Goal: Information Seeking & Learning: Check status

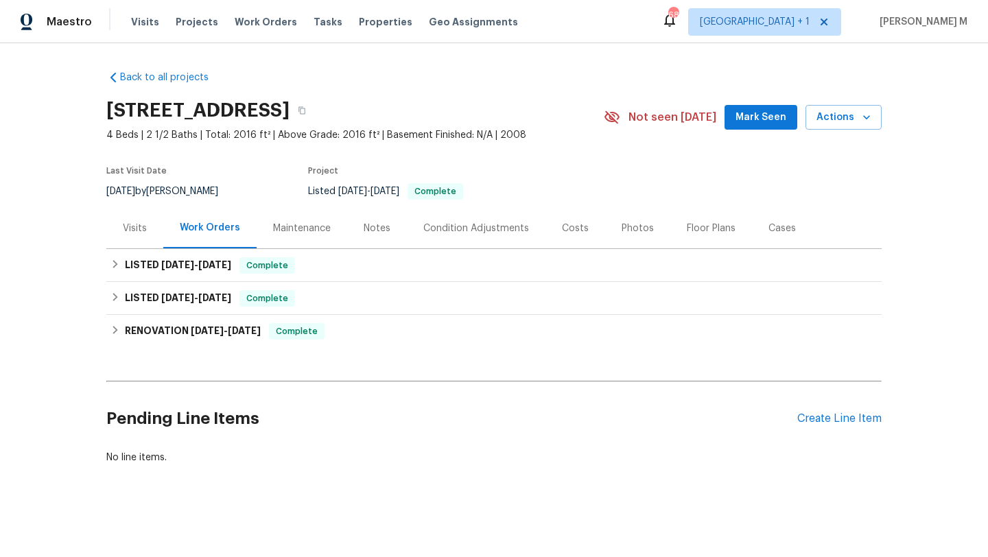
click at [768, 232] on div "Cases" at bounding box center [781, 229] width 27 height 14
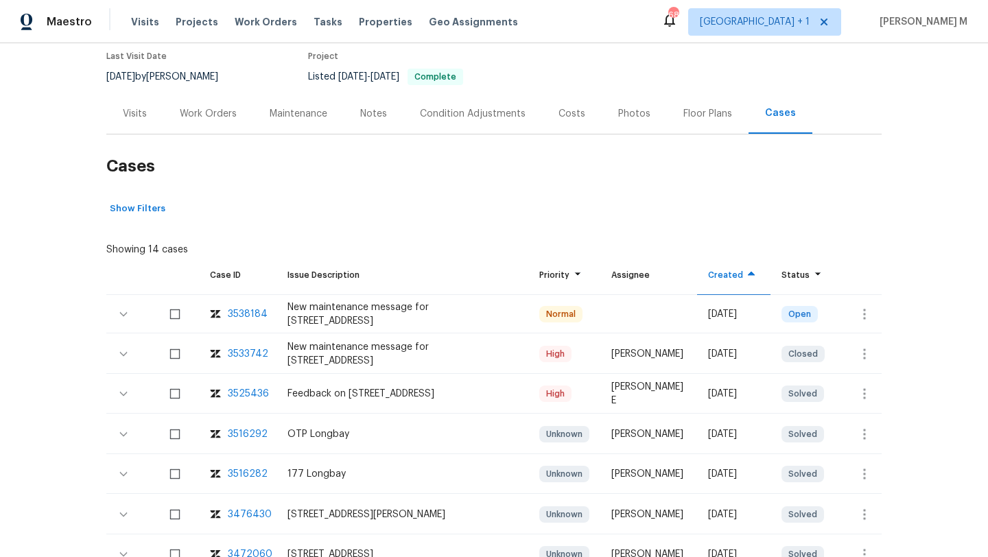
scroll to position [121, 0]
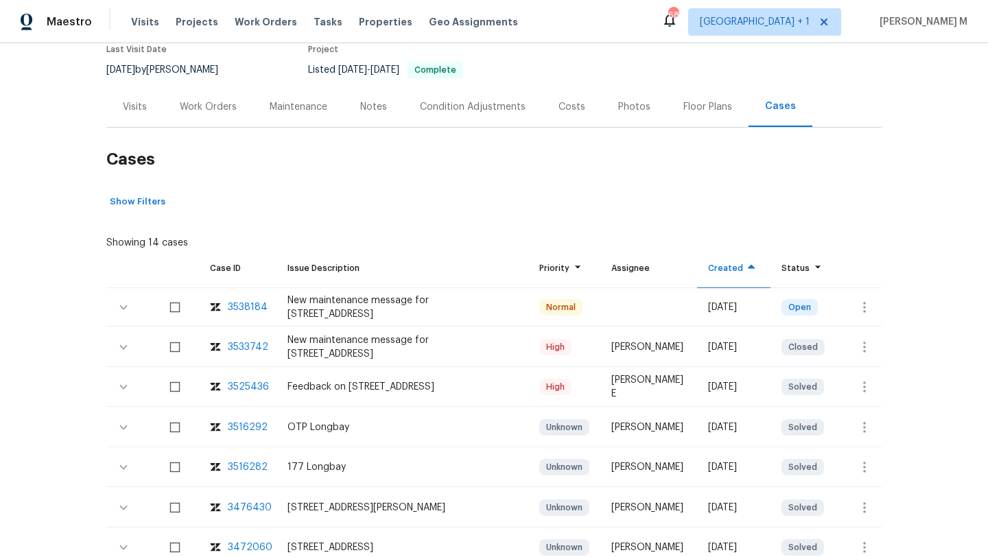
click at [236, 348] on div "3533742" at bounding box center [248, 347] width 40 height 14
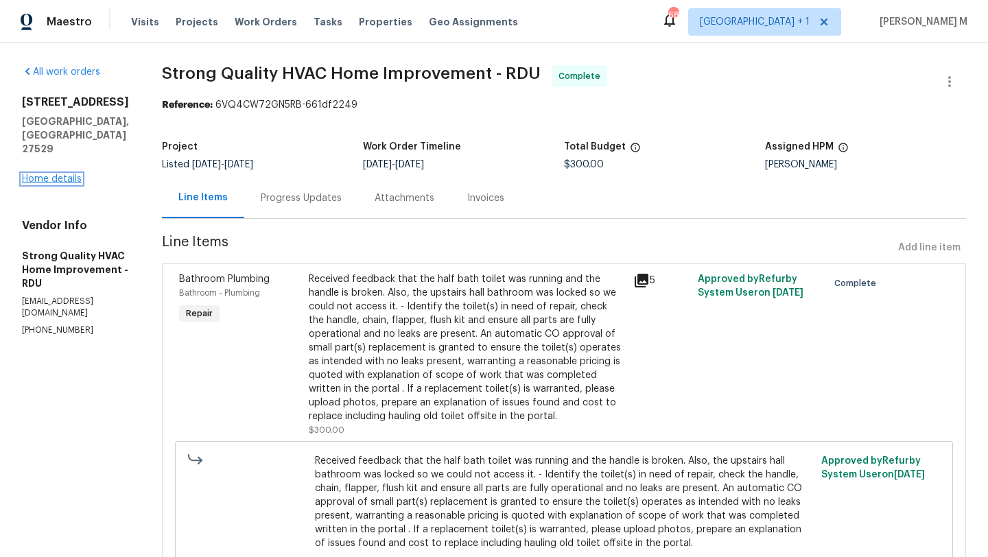
click at [45, 174] on link "Home details" at bounding box center [52, 179] width 60 height 10
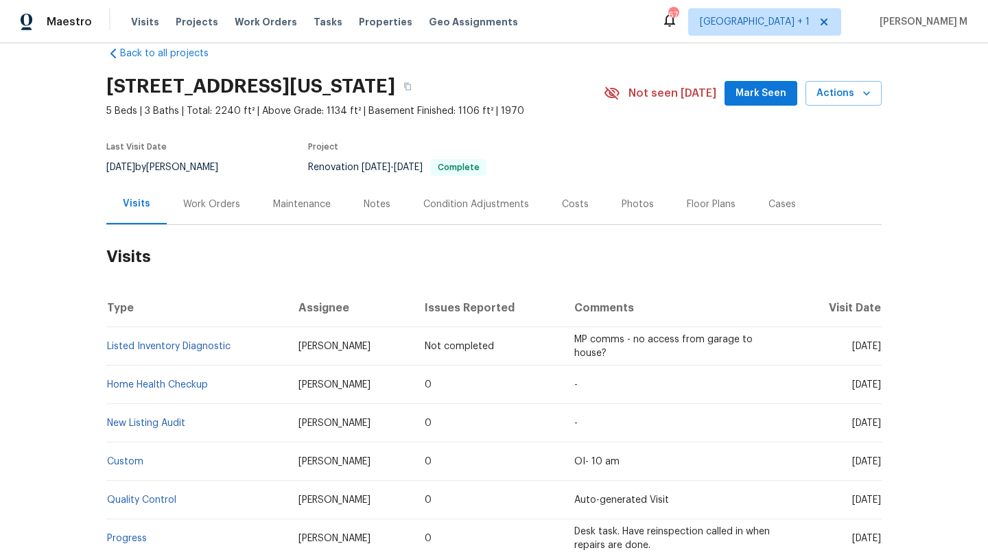
scroll to position [27, 0]
